Goal: Communication & Community: Answer question/provide support

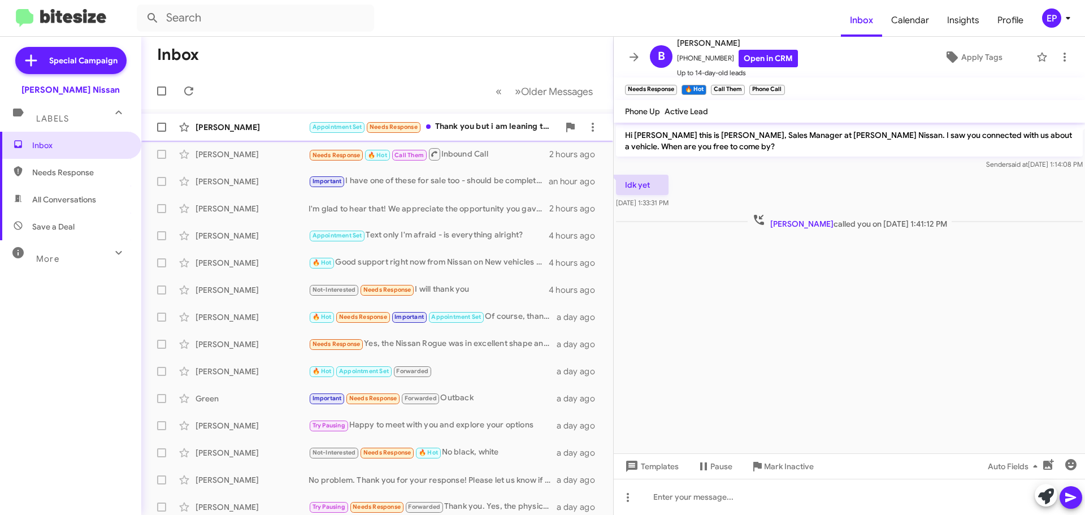
click at [472, 130] on div "Appointment Set Needs Response Thank you but i am leaning towards a Ranger...." at bounding box center [433, 126] width 250 height 13
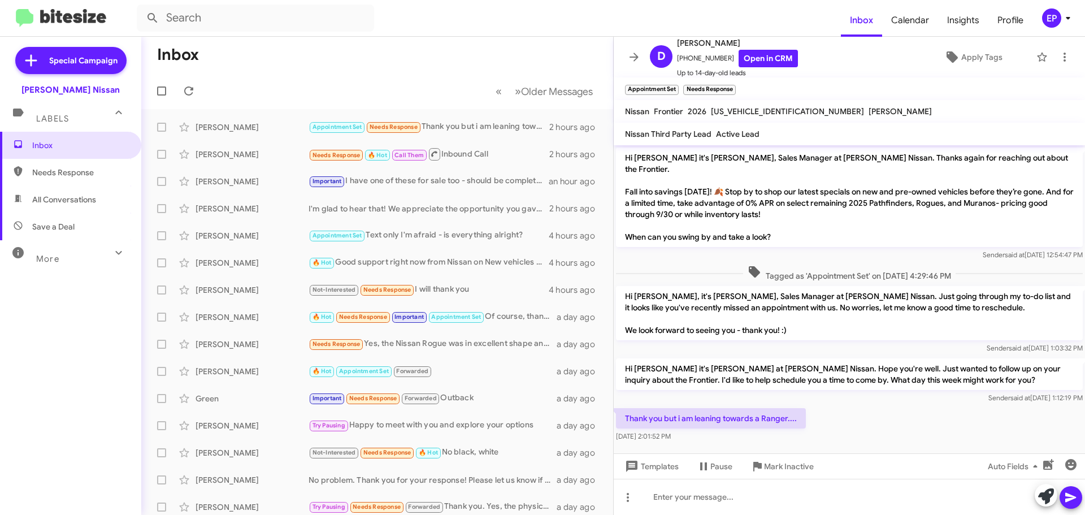
click at [851, 417] on div "Thank you but i am leaning towards a Ranger.... [DATE] 2:01:52 PM" at bounding box center [849, 425] width 471 height 38
click at [765, 58] on link "Open in CRM" at bounding box center [767, 59] width 59 height 18
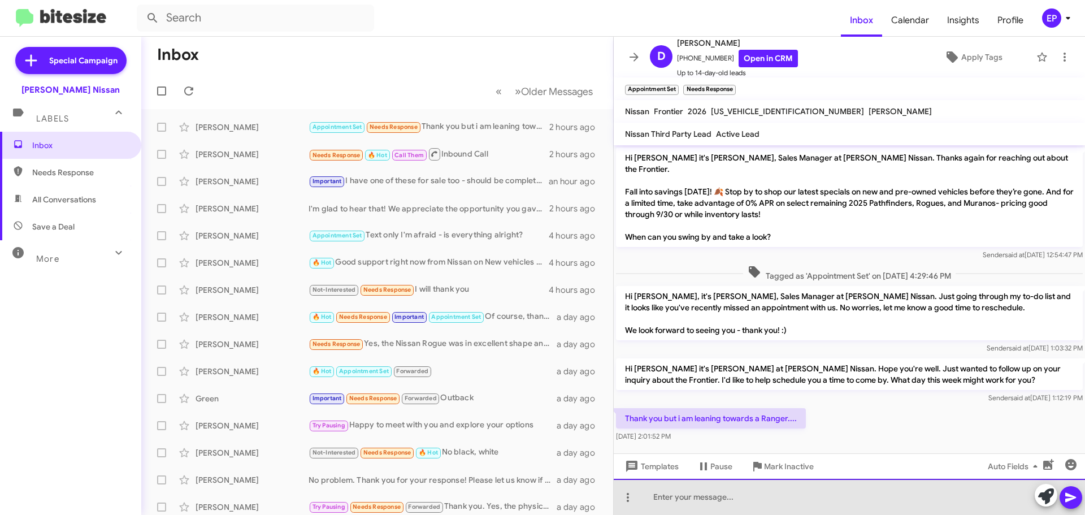
click at [724, 490] on div at bounding box center [849, 497] width 471 height 36
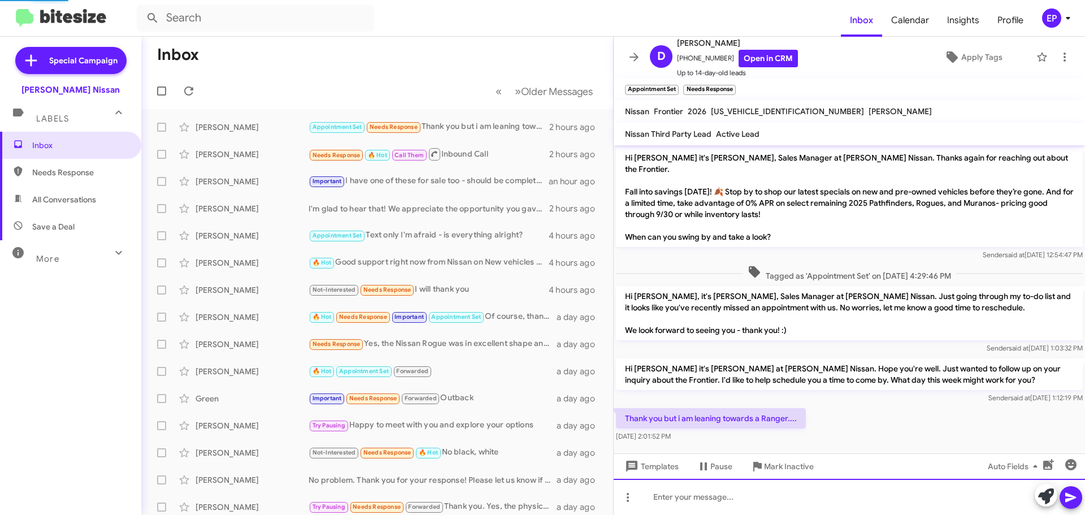
scroll to position [35, 0]
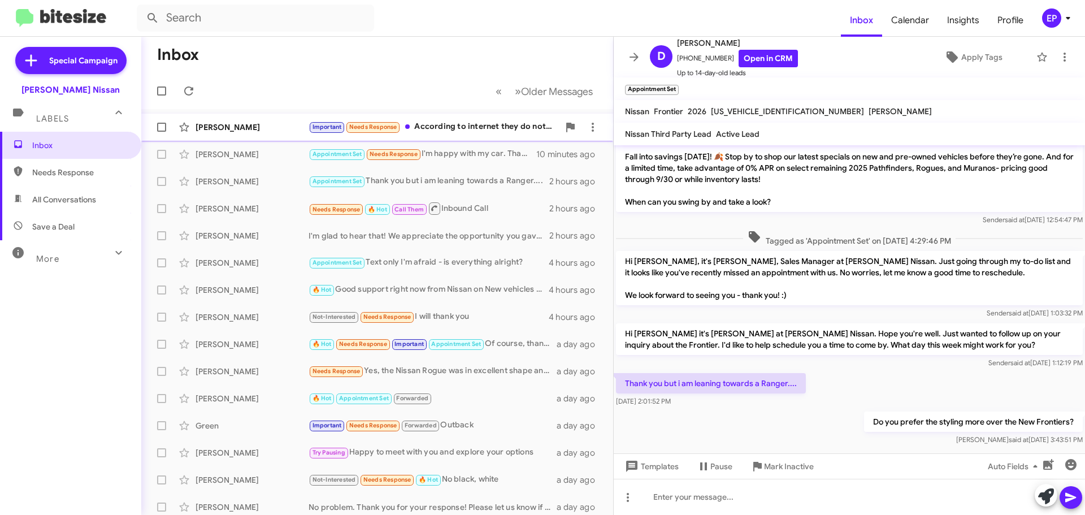
click at [482, 125] on div "Important Needs Response According to internet they do not have a front flat fl…" at bounding box center [433, 126] width 250 height 13
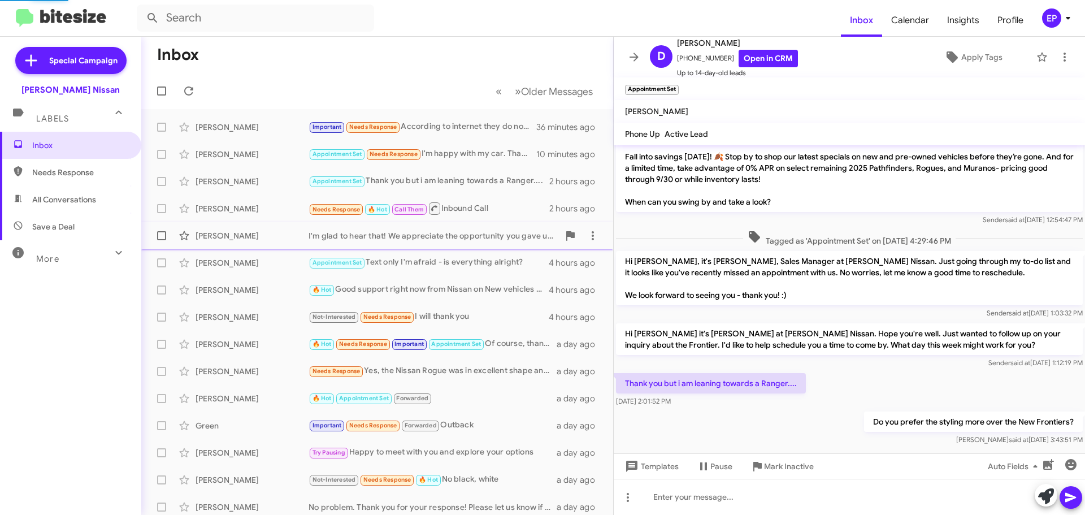
scroll to position [787, 0]
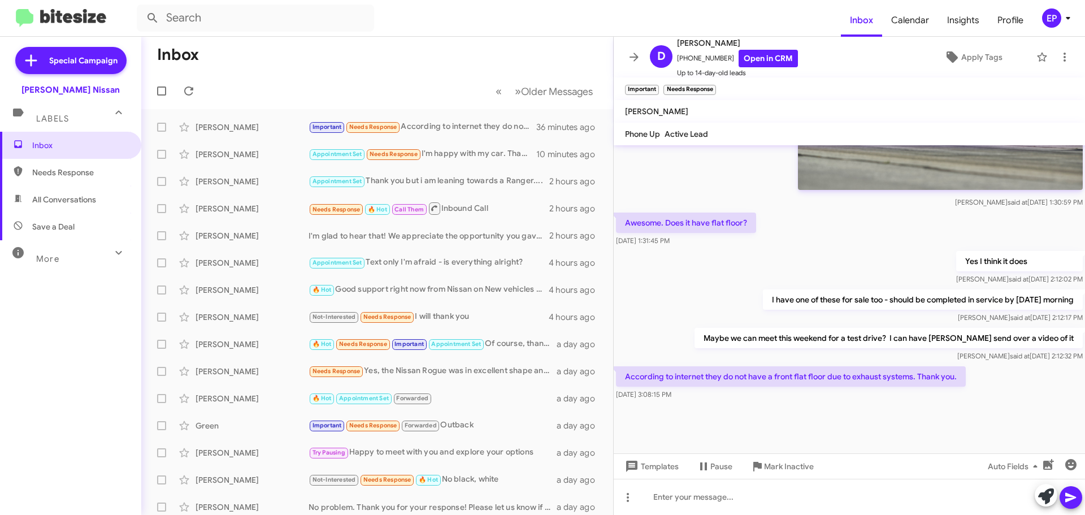
click at [869, 412] on div at bounding box center [849, 427] width 471 height 51
click at [868, 411] on div at bounding box center [849, 427] width 471 height 51
click at [828, 410] on div at bounding box center [849, 427] width 471 height 51
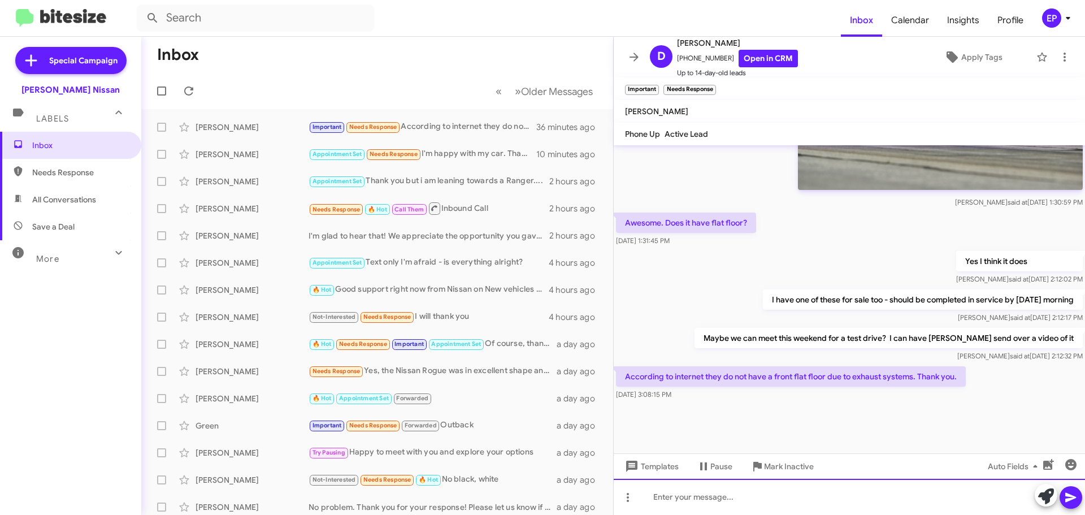
click at [773, 499] on div at bounding box center [849, 497] width 471 height 36
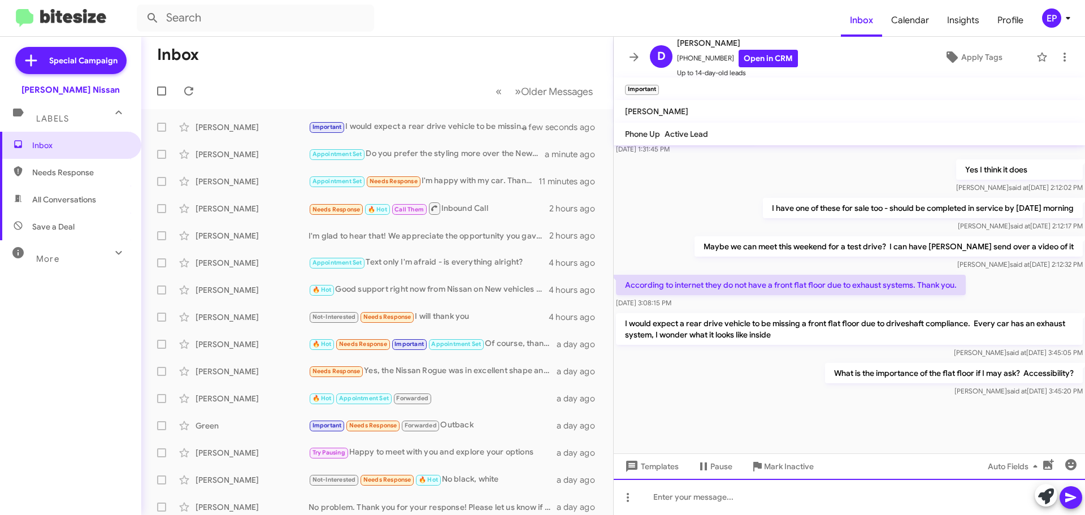
scroll to position [881, 0]
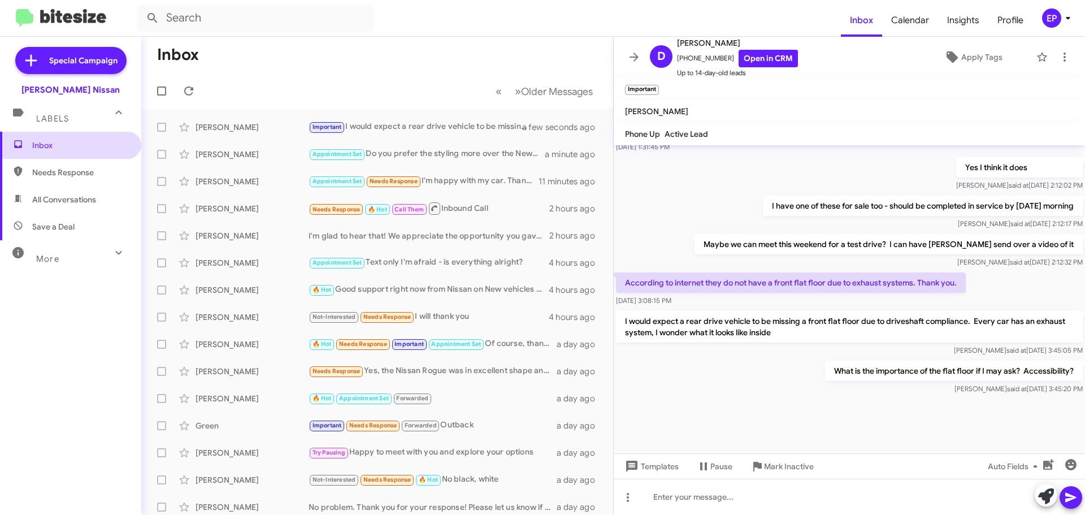
click at [62, 145] on span "Inbox" at bounding box center [80, 145] width 96 height 11
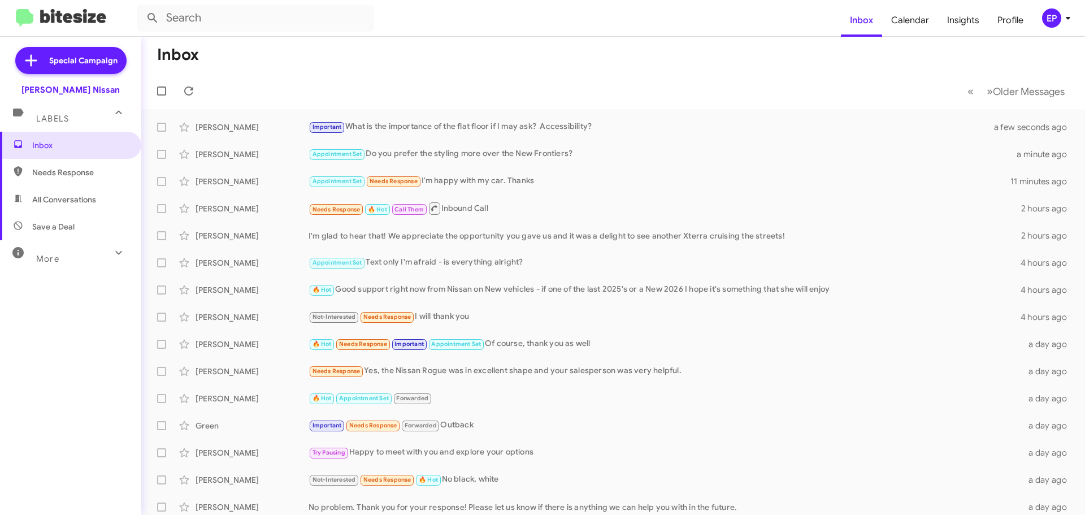
click at [378, 82] on mat-toolbar-row "« Previous » Next Older Messages" at bounding box center [612, 91] width 943 height 36
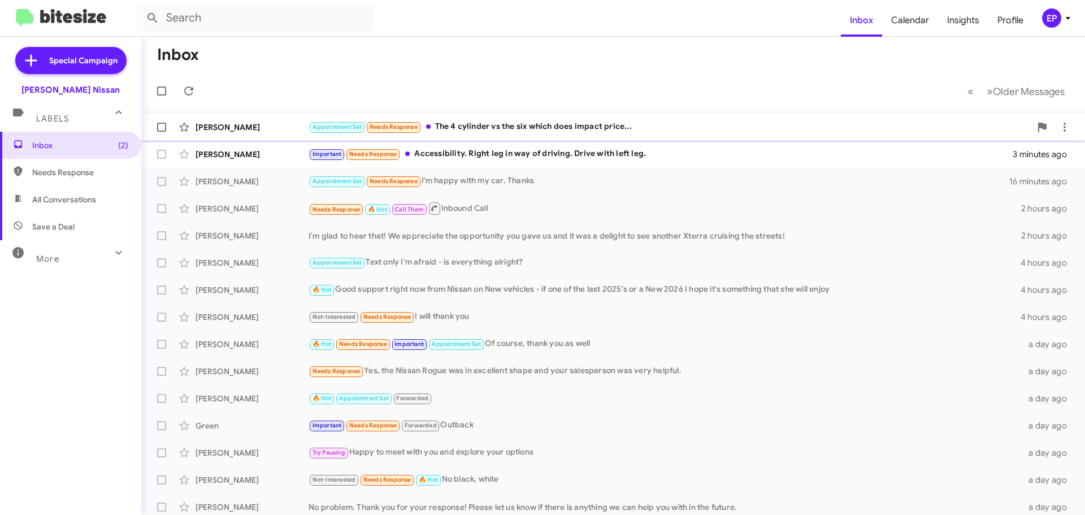
click at [512, 132] on div "Appointment Set Needs Response The 4 cylinder vs the six which does impact pric…" at bounding box center [669, 126] width 722 height 13
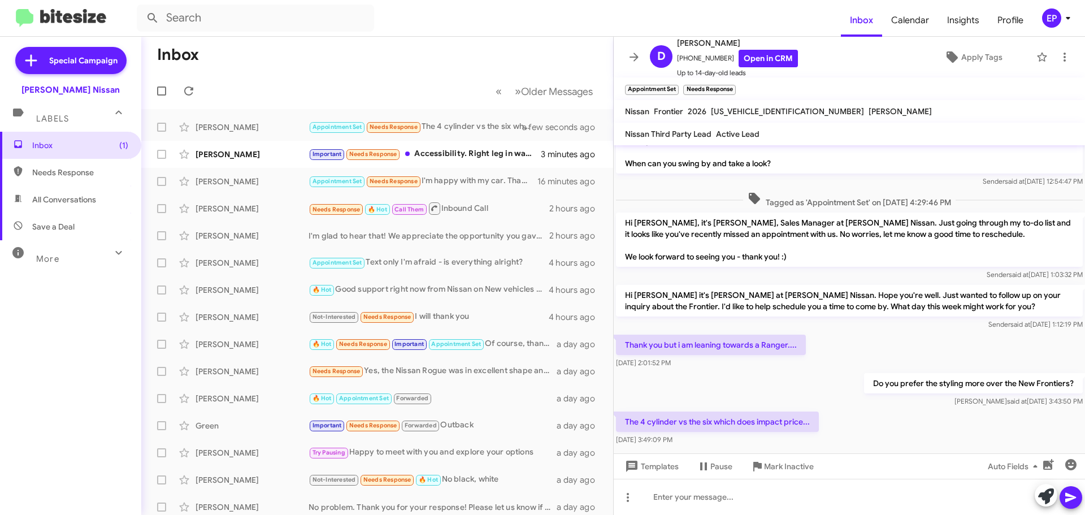
scroll to position [76, 0]
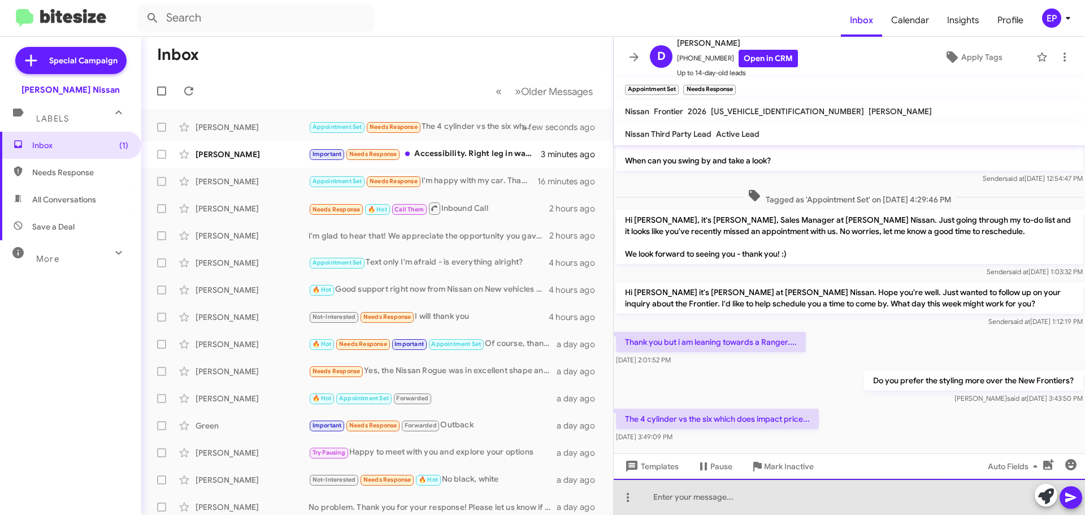
click at [727, 494] on div at bounding box center [849, 497] width 471 height 36
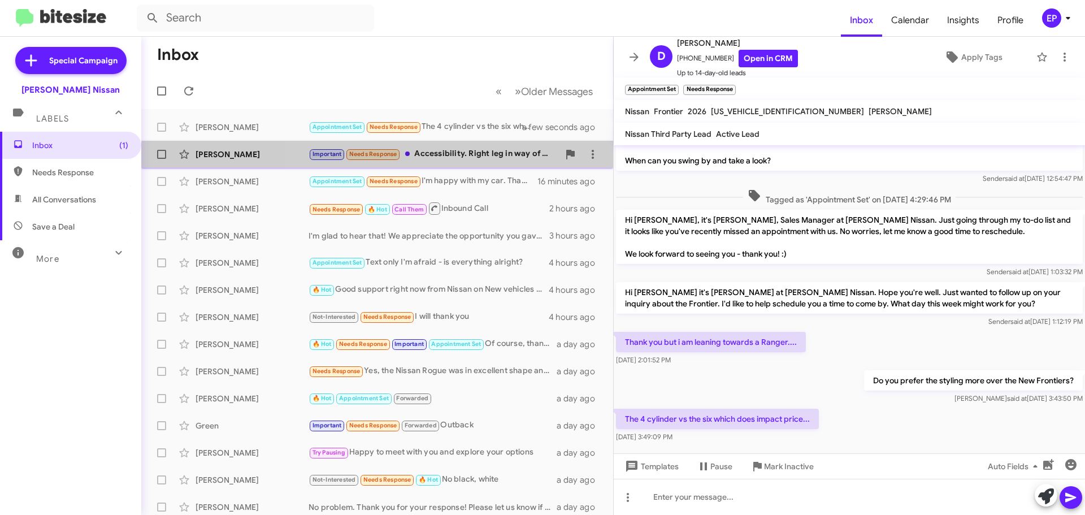
click at [464, 162] on div "[PERSON_NAME] Important Needs Response Accessibility. Right leg in way of drivi…" at bounding box center [377, 154] width 454 height 23
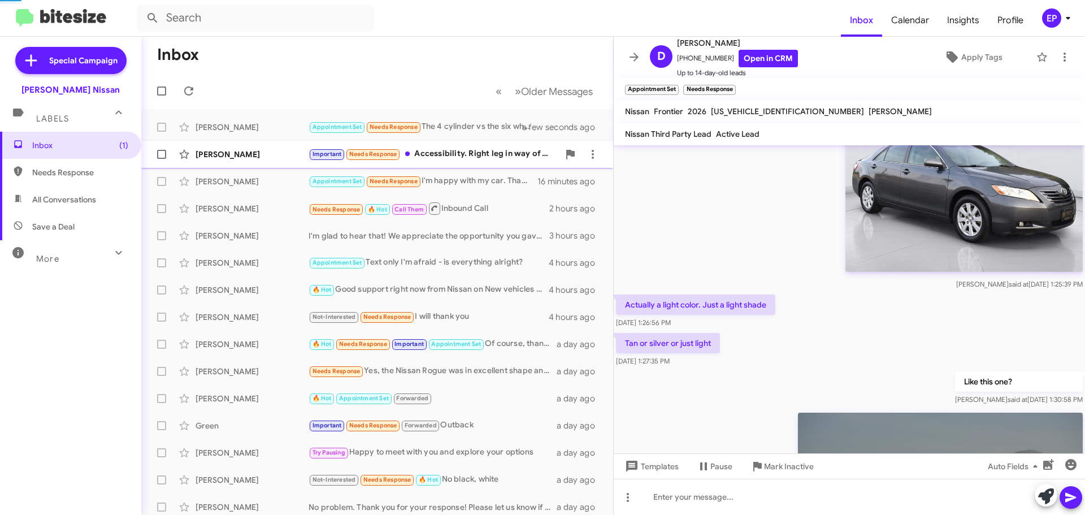
scroll to position [589, 0]
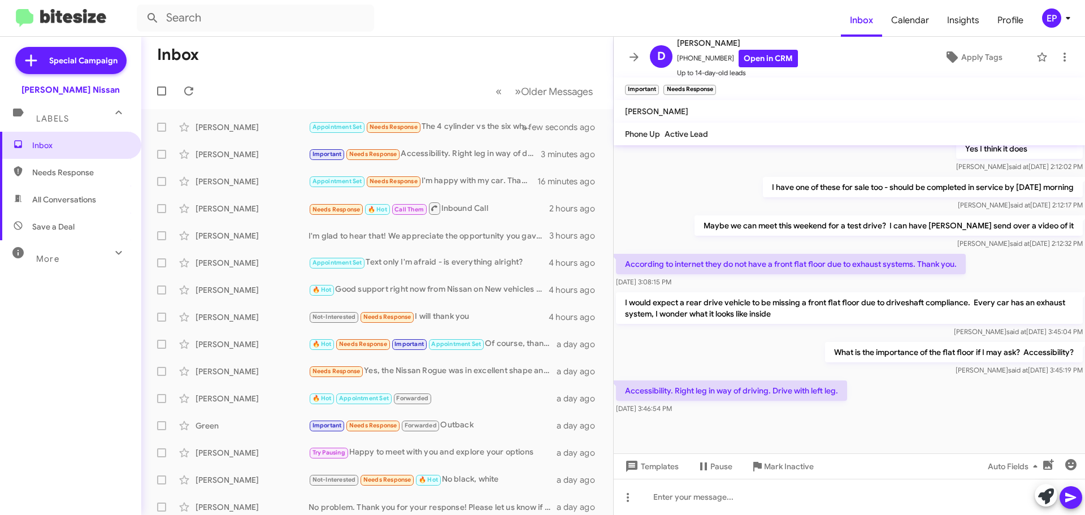
click at [708, 344] on div "What is the importance of the flat floor if I may ask? Accessibility? [PERSON_N…" at bounding box center [849, 359] width 471 height 38
click at [708, 345] on div "What is the importance of the flat floor if I may ask? Accessibility? [PERSON_N…" at bounding box center [849, 359] width 471 height 38
click at [337, 84] on mat-toolbar-row "« Previous » Next Older Messages" at bounding box center [377, 91] width 472 height 36
